Goal: Check status: Check status

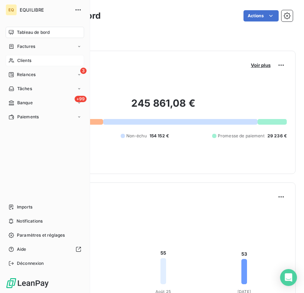
click at [13, 60] on icon at bounding box center [11, 61] width 6 height 6
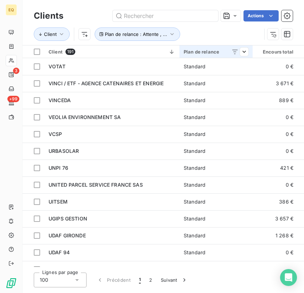
click at [239, 50] on div at bounding box center [237, 52] width 23 height 8
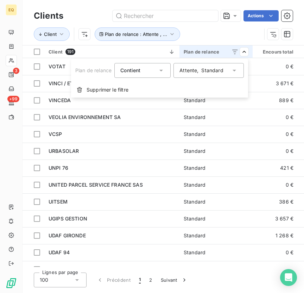
click at [185, 73] on div "Attente , Standard" at bounding box center [202, 70] width 44 height 7
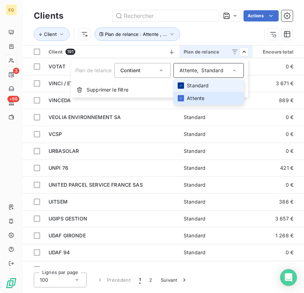
click at [180, 85] on icon at bounding box center [181, 85] width 4 height 4
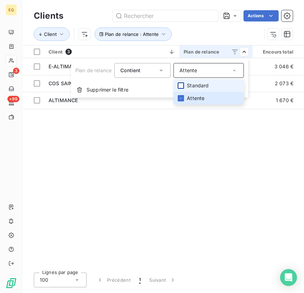
click at [178, 181] on html "EQ 3 +99 Clients Actions Client Plan de relance : Attente Client 3 Plan de rela…" at bounding box center [152, 146] width 304 height 293
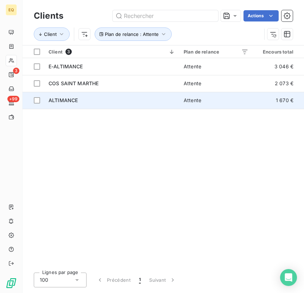
click at [90, 103] on div "ALTIMANCE" at bounding box center [112, 100] width 127 height 7
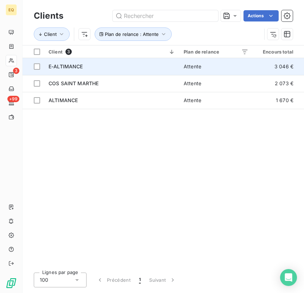
click at [107, 61] on td "E-ALTIMANCE" at bounding box center [111, 66] width 135 height 17
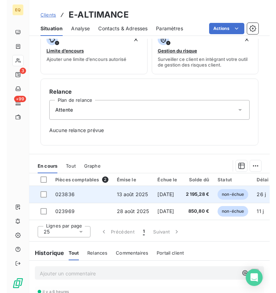
scroll to position [154, 0]
